Goal: Information Seeking & Learning: Learn about a topic

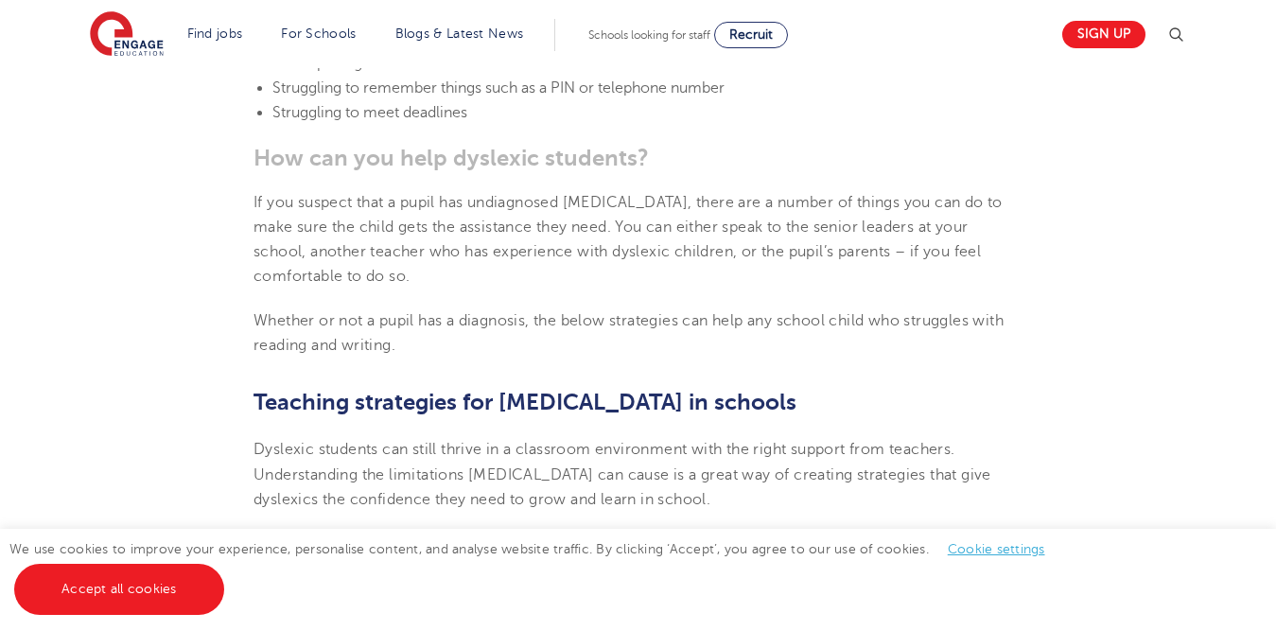
scroll to position [3091, 0]
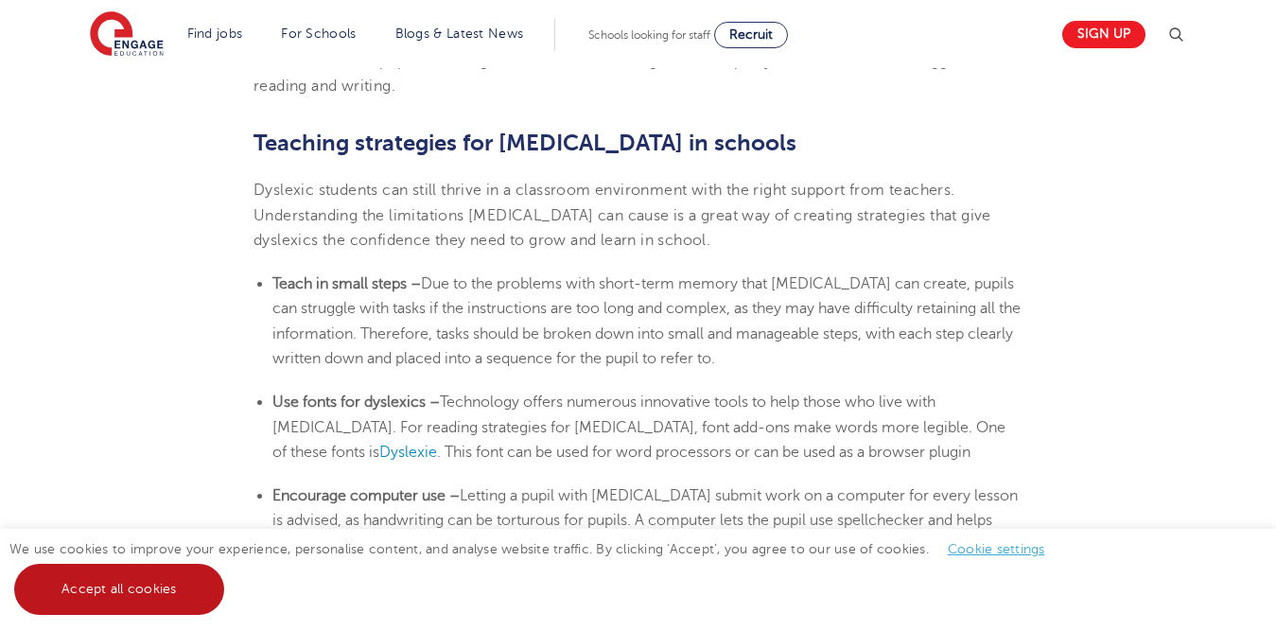
click at [125, 597] on link "Accept all cookies" at bounding box center [119, 589] width 210 height 51
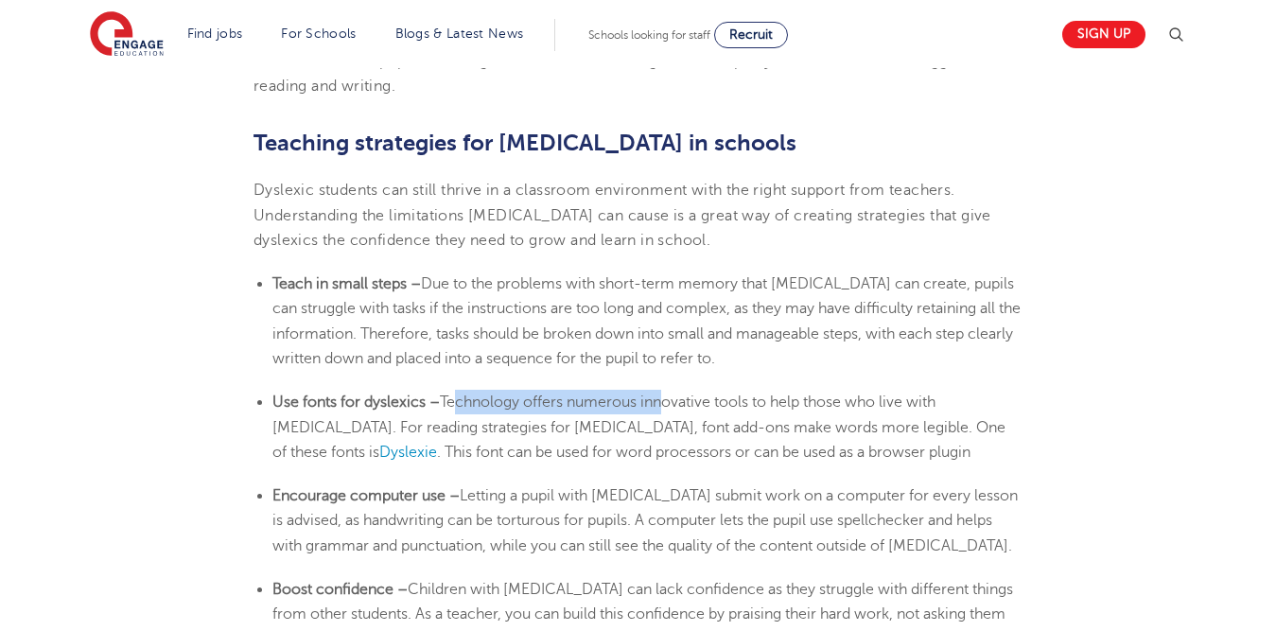
drag, startPoint x: 449, startPoint y: 362, endPoint x: 658, endPoint y: 368, distance: 209.1
click at [658, 393] on span "Technology offers numerous innovative tools to help those who live with [MEDICA…" at bounding box center [638, 426] width 733 height 67
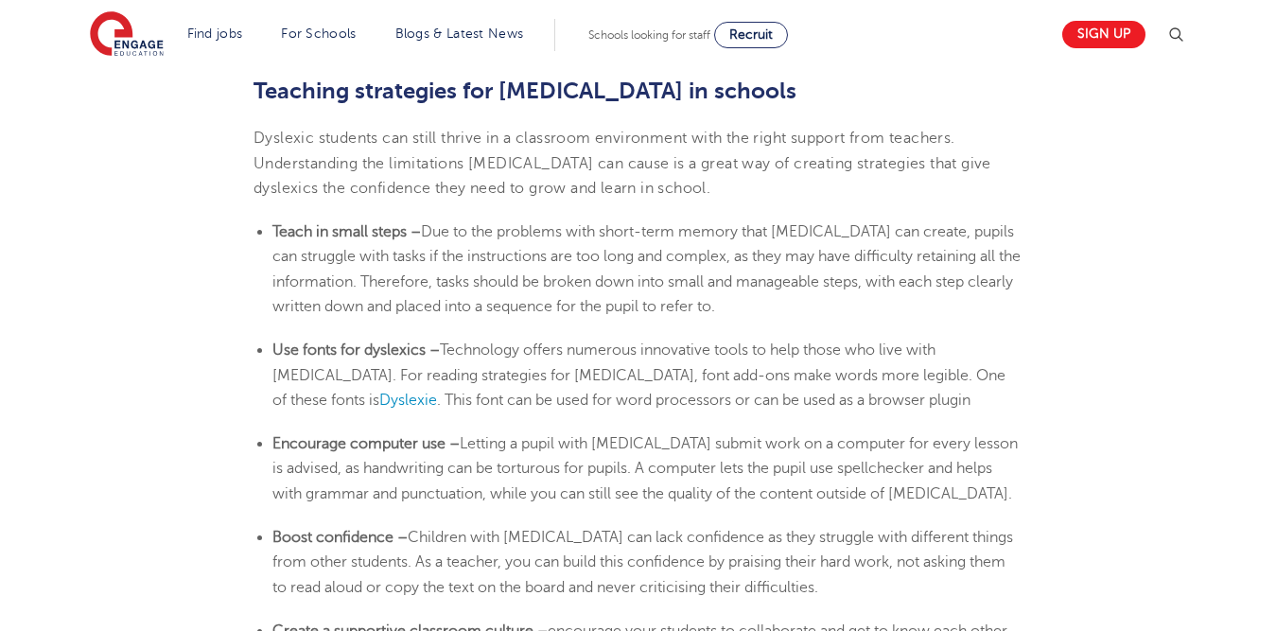
scroll to position [3112, 0]
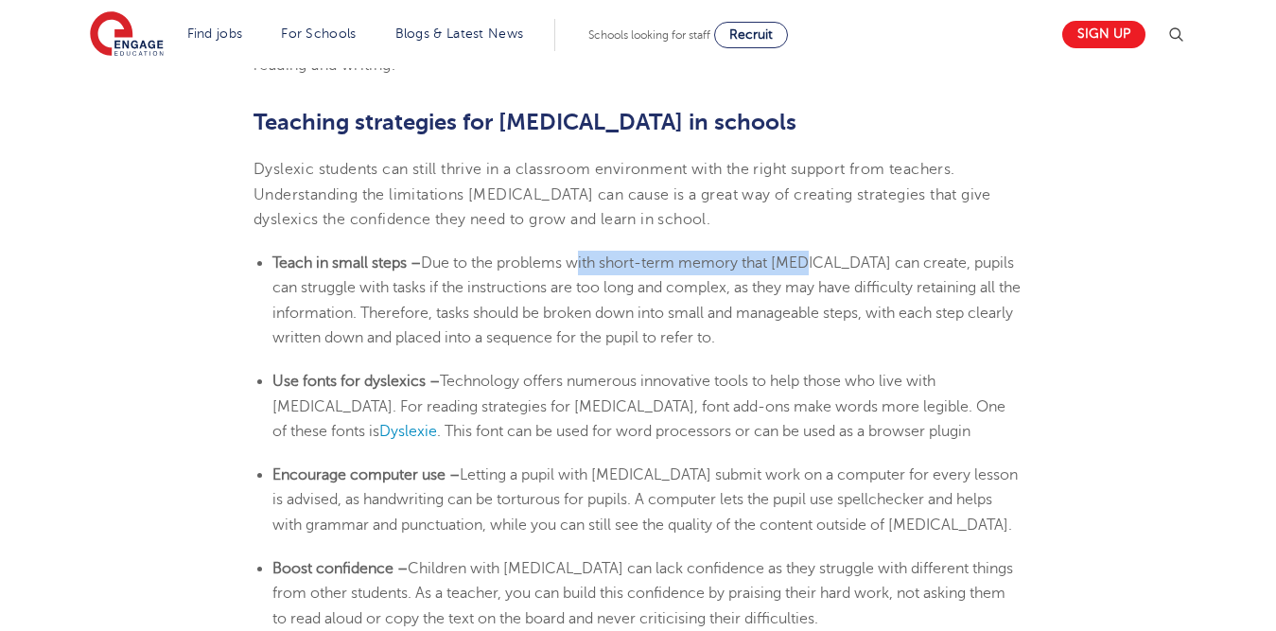
drag, startPoint x: 577, startPoint y: 237, endPoint x: 803, endPoint y: 236, distance: 226.1
click at [803, 251] on li "Teach in small steps – Due to the problems with short-term memory that [MEDICAL…" at bounding box center [647, 300] width 750 height 99
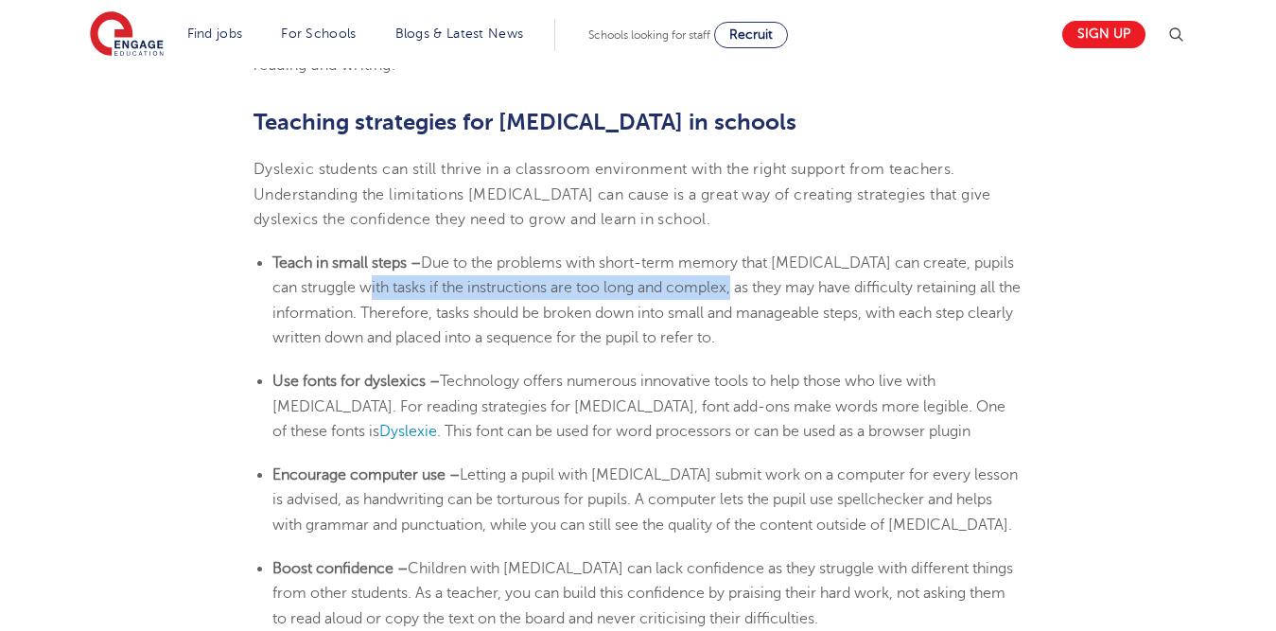
drag, startPoint x: 374, startPoint y: 256, endPoint x: 736, endPoint y: 241, distance: 362.6
click at [736, 254] on span "Due to the problems with short-term memory that [MEDICAL_DATA] can create, pupi…" at bounding box center [646, 300] width 748 height 92
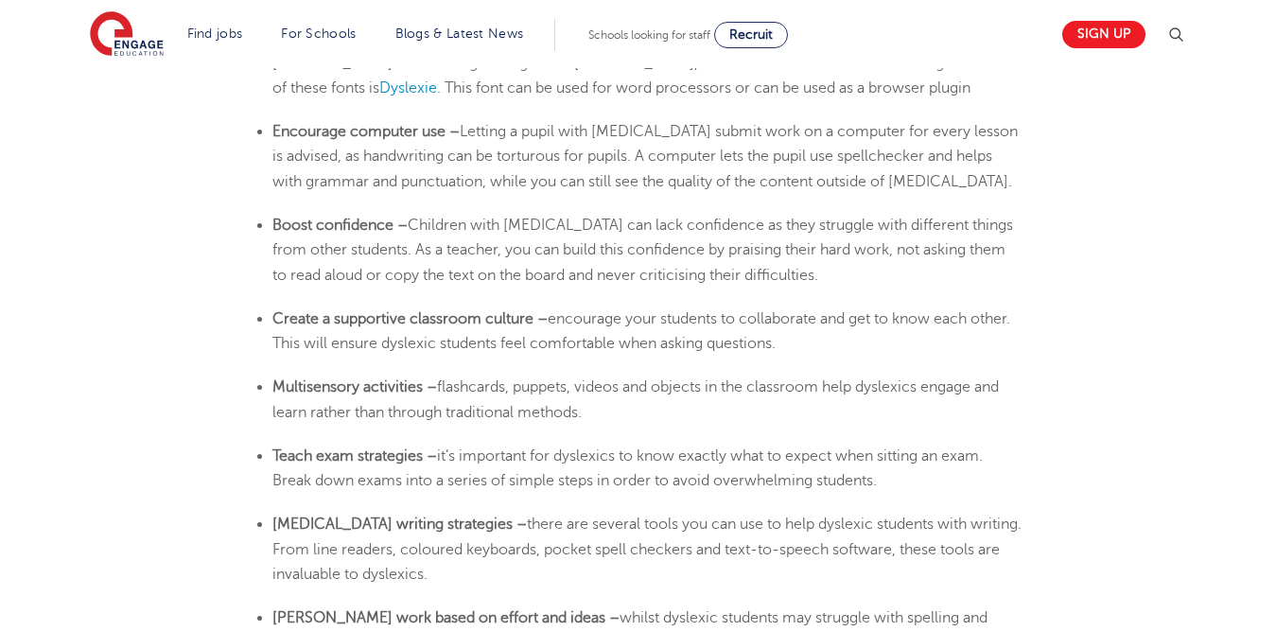
scroll to position [3445, 0]
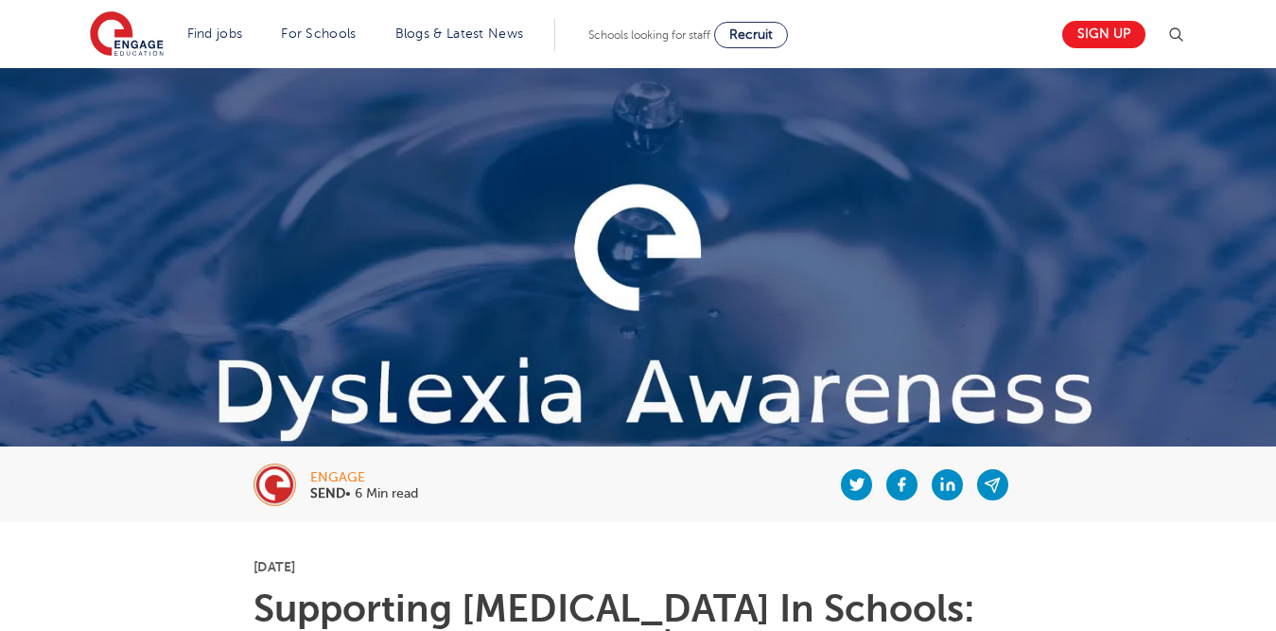
scroll to position [3445, 0]
